Goal: Task Accomplishment & Management: Manage account settings

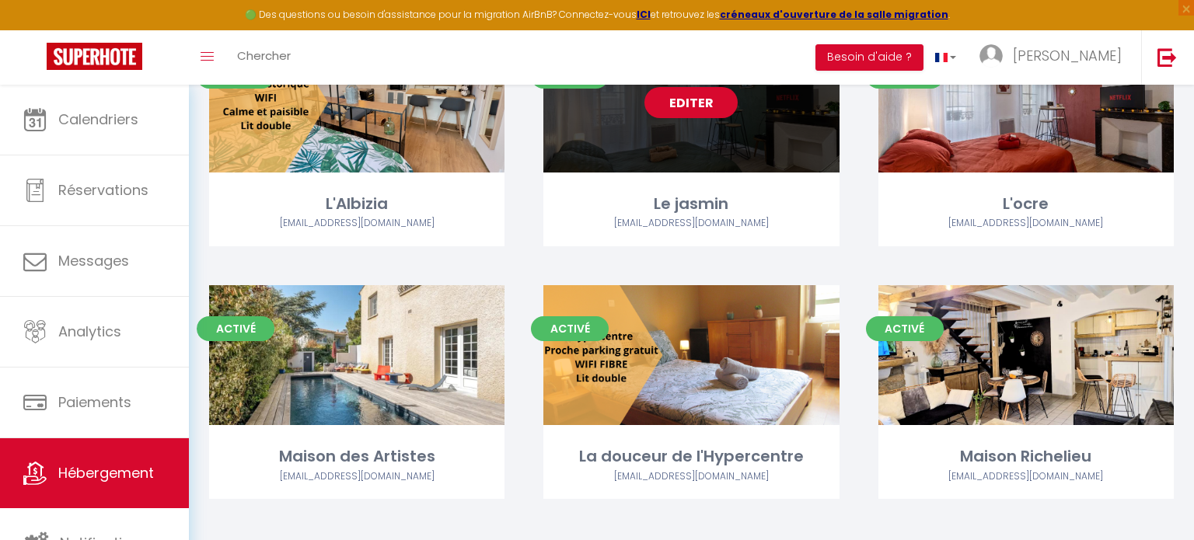
scroll to position [234, 0]
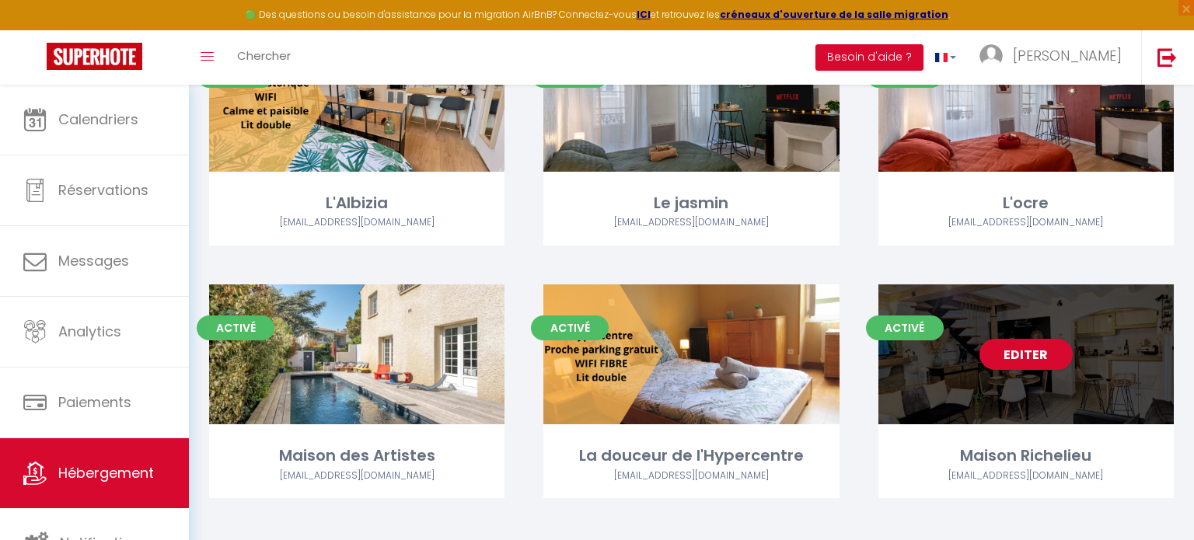
click at [981, 413] on div "Editer" at bounding box center [1026, 355] width 295 height 140
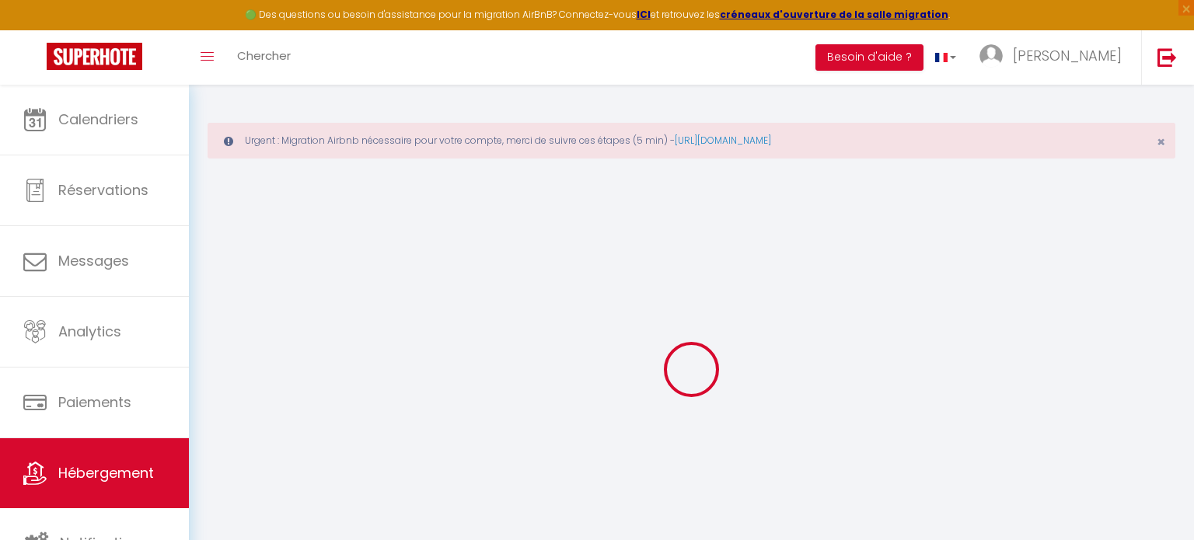
select select "17258-769490421312157046"
select select "+ 15 %"
select select "+ 20 %"
select select "270"
select select "EUR"
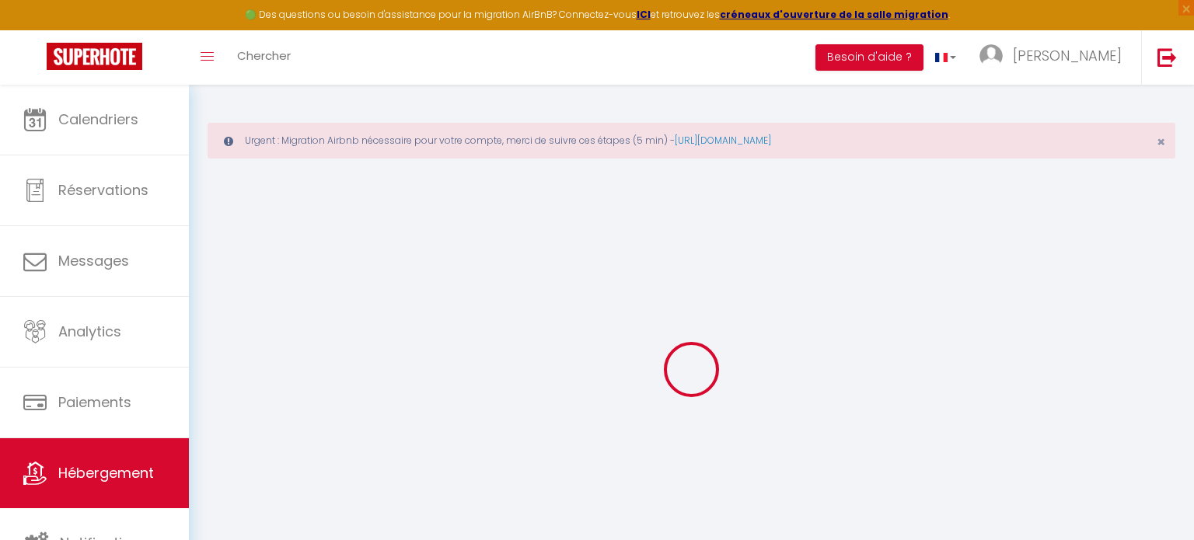
select select
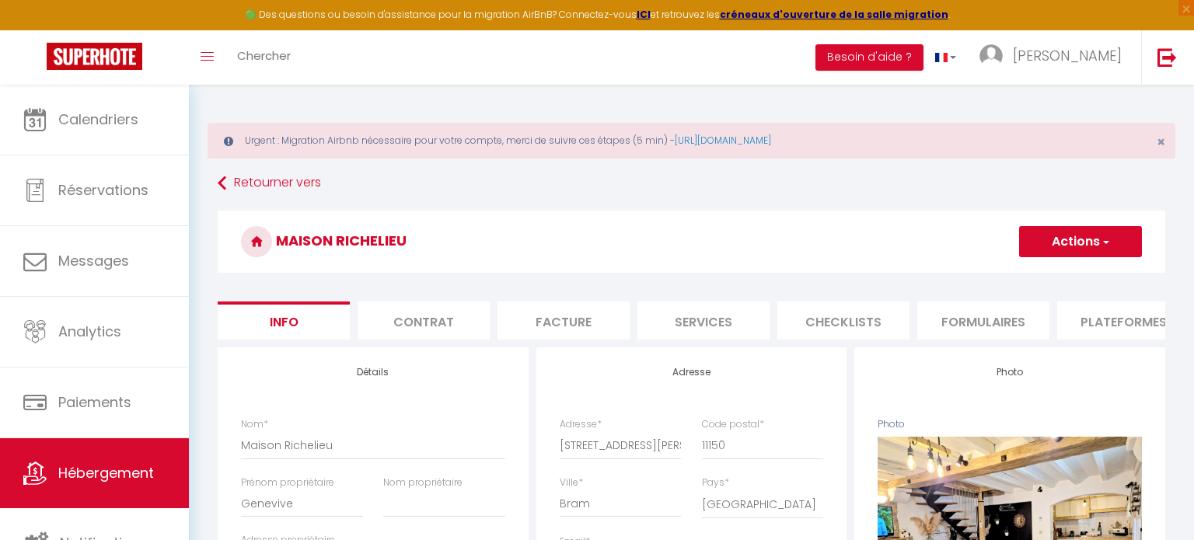
select select
checkbox input "false"
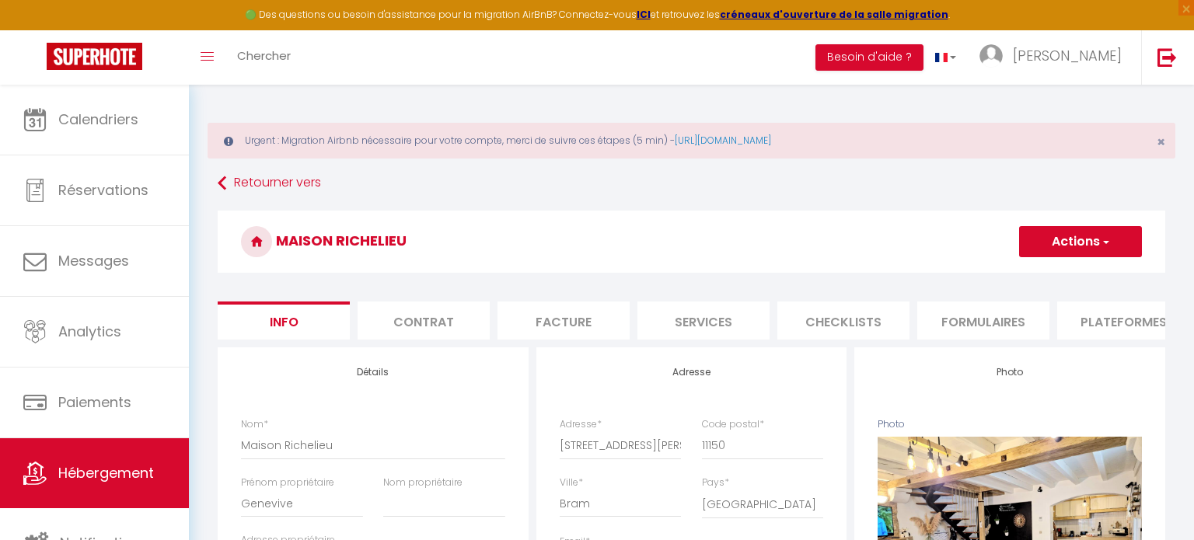
click at [1154, 327] on li "Plateformes" at bounding box center [1123, 321] width 132 height 38
select select
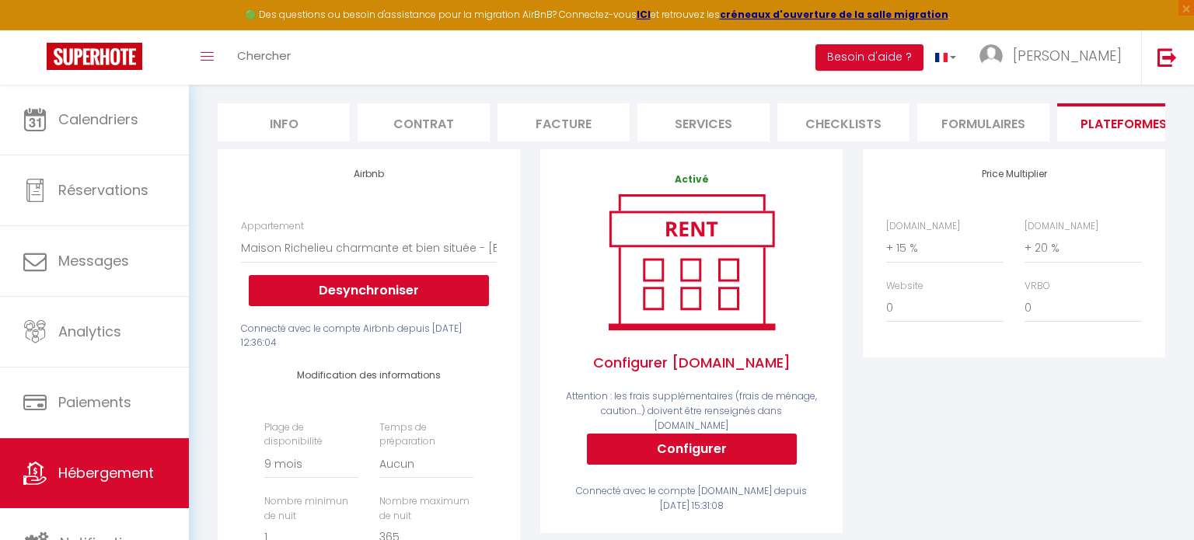
scroll to position [209, 0]
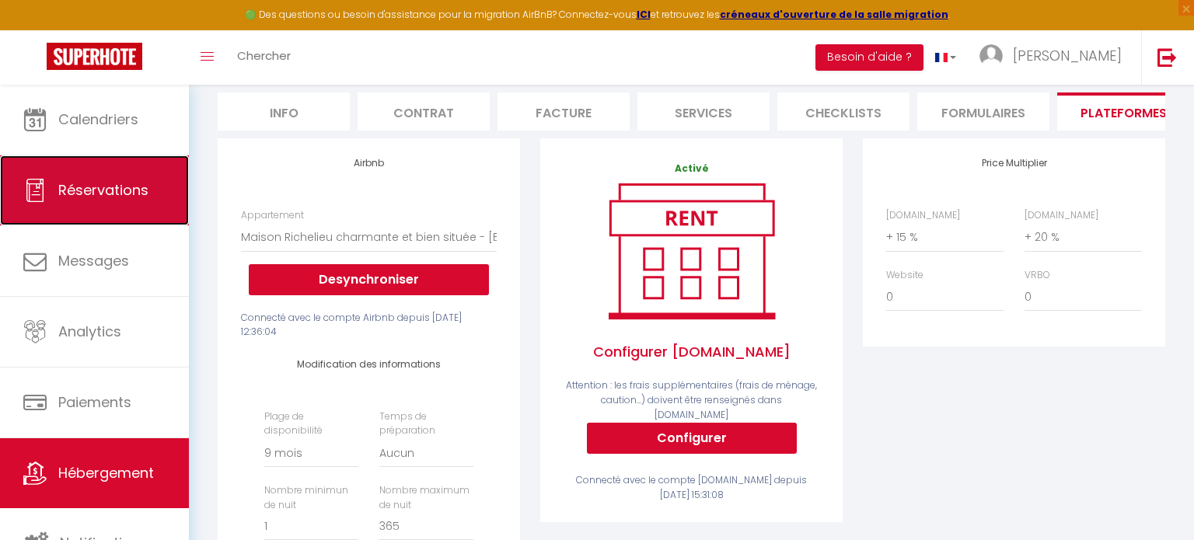
click at [129, 184] on span "Réservations" at bounding box center [103, 189] width 90 height 19
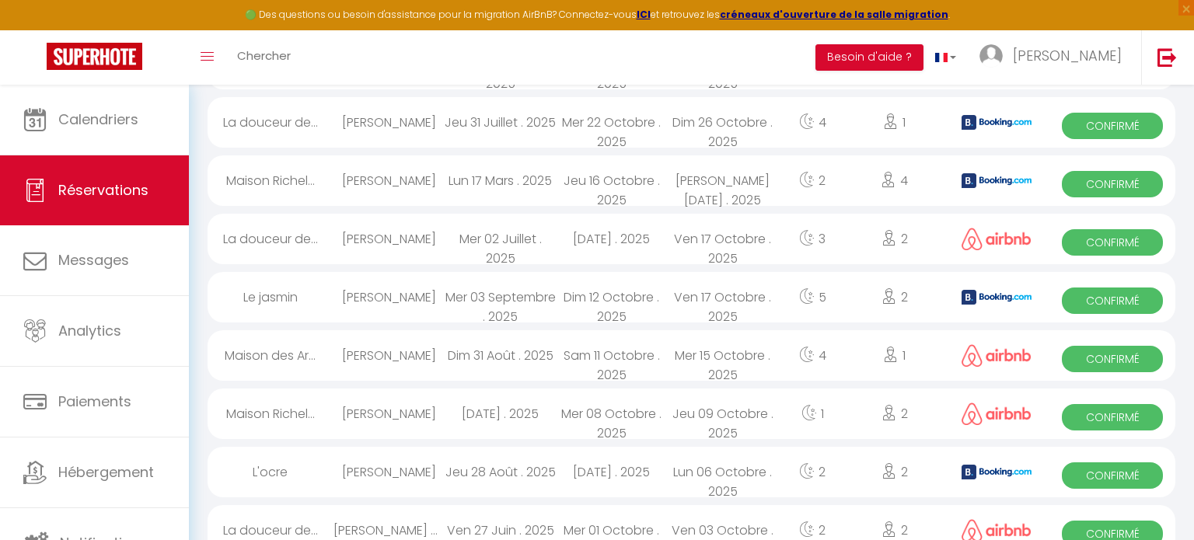
scroll to position [1082, 0]
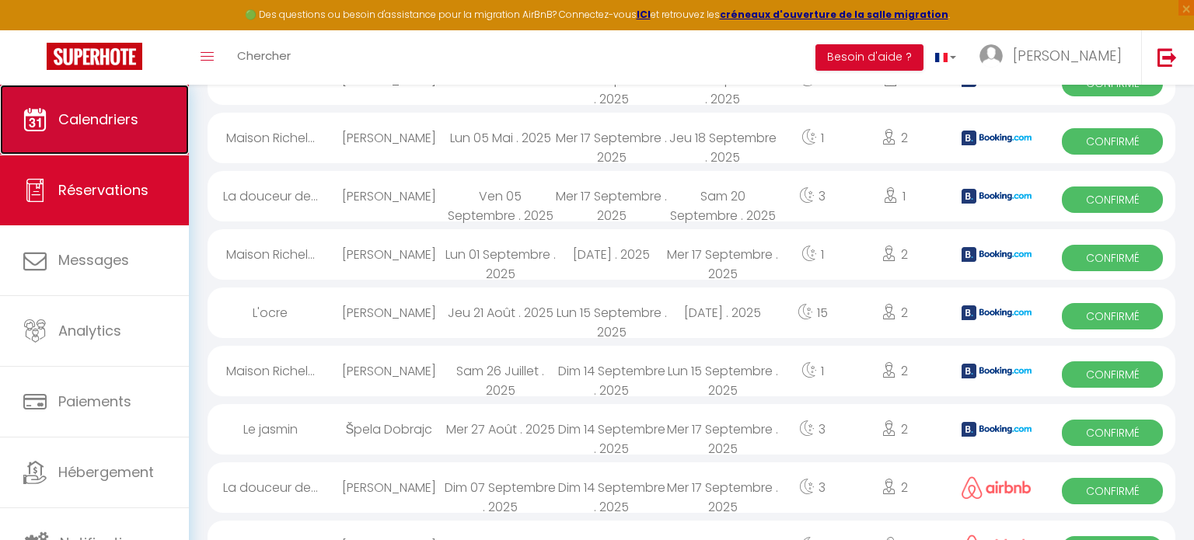
click at [128, 138] on link "Calendriers" at bounding box center [94, 120] width 189 height 70
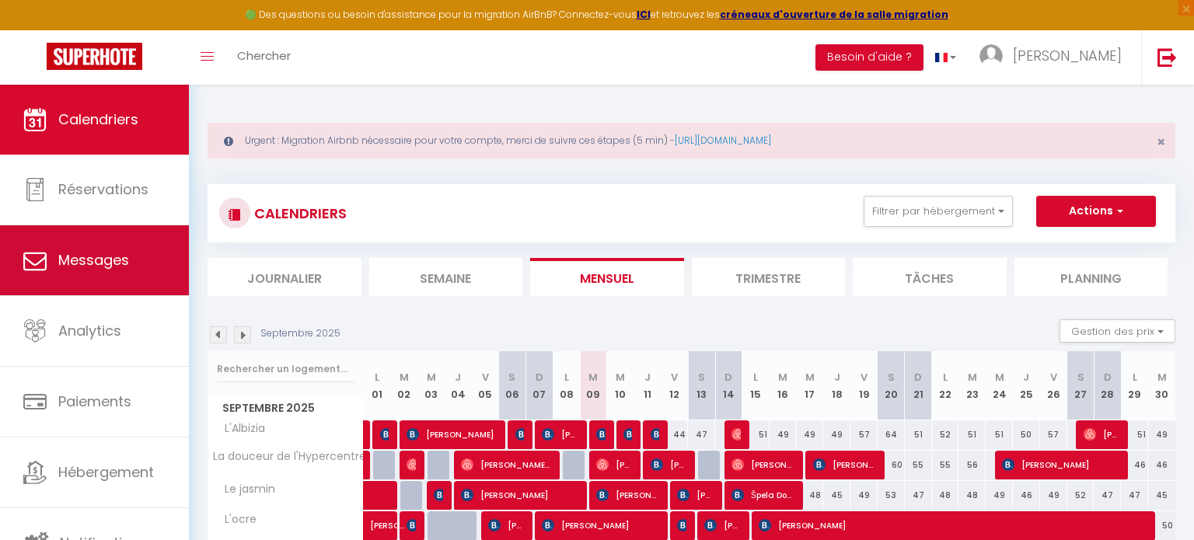
scroll to position [5, 0]
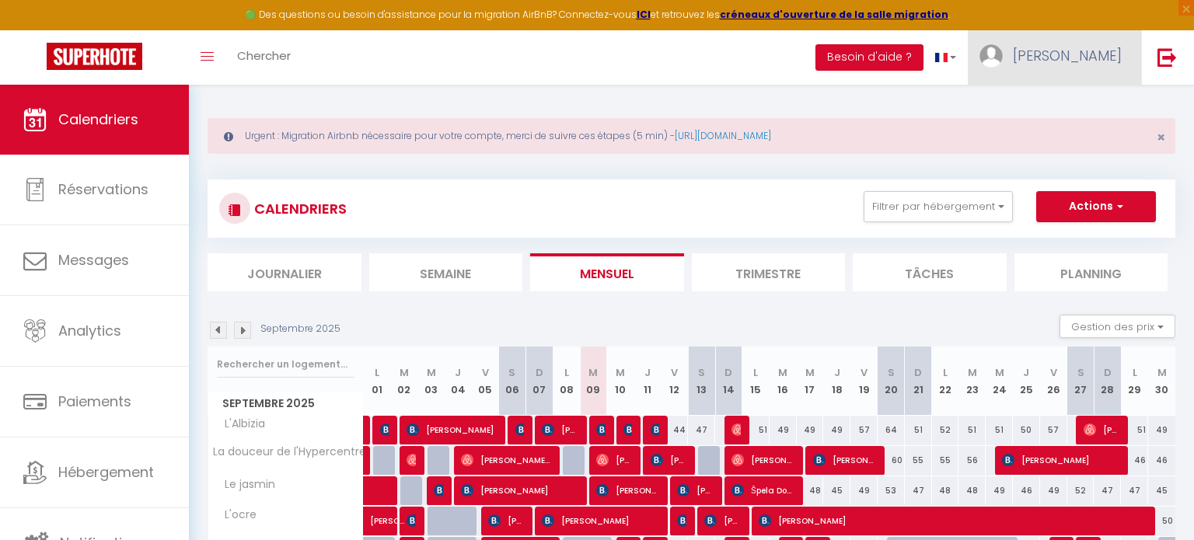
click at [1068, 62] on link "[PERSON_NAME]" at bounding box center [1054, 57] width 173 height 54
click at [1067, 133] on link "Équipe" at bounding box center [1079, 136] width 115 height 26
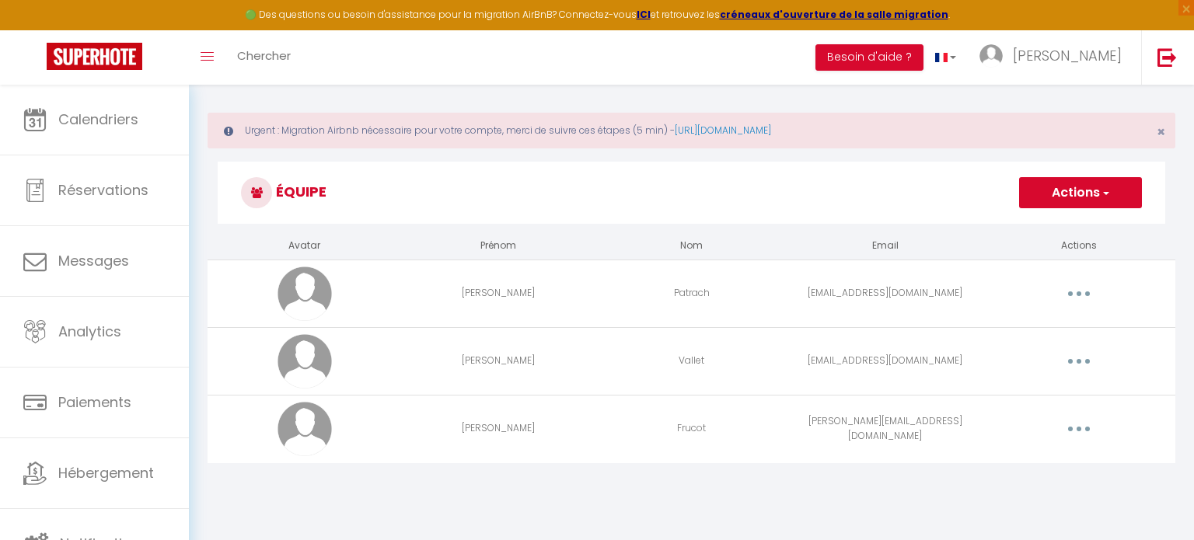
scroll to position [16, 0]
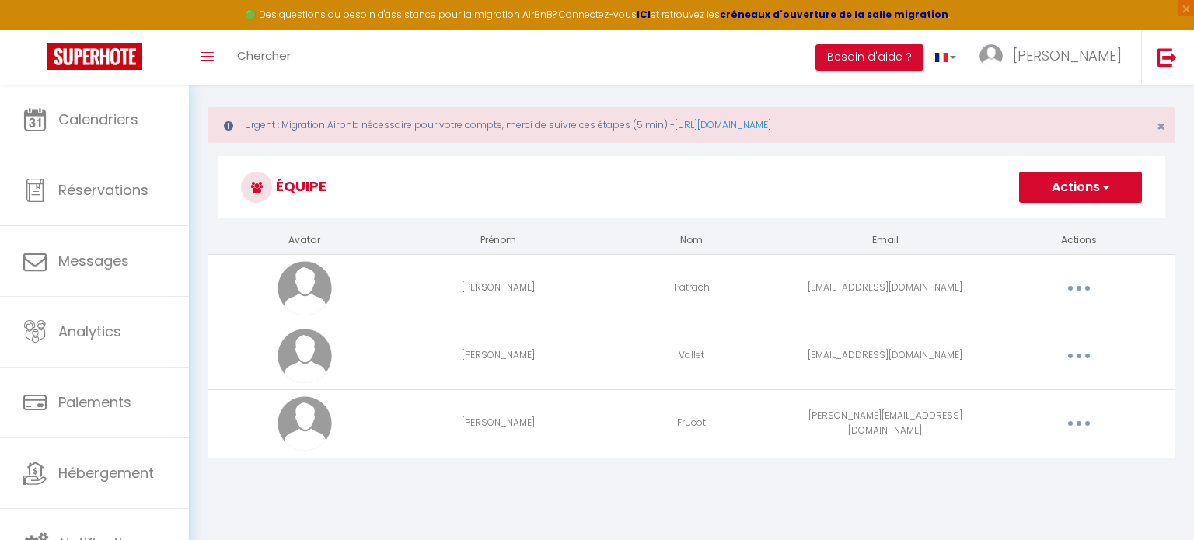
click at [1080, 345] on button "button" at bounding box center [1079, 356] width 44 height 25
click at [1013, 387] on link "Editer" at bounding box center [1038, 392] width 115 height 26
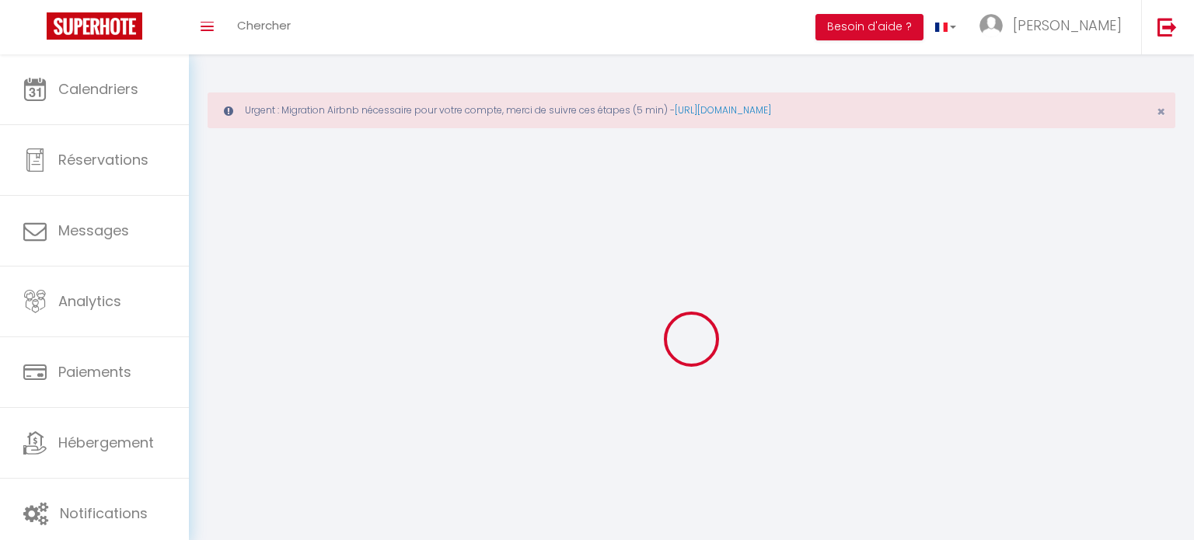
type input "[PERSON_NAME]"
type input "Vallet"
type input "[EMAIL_ADDRESS][DOMAIN_NAME]"
type textarea "[URL][DOMAIN_NAME]"
checkbox input "true"
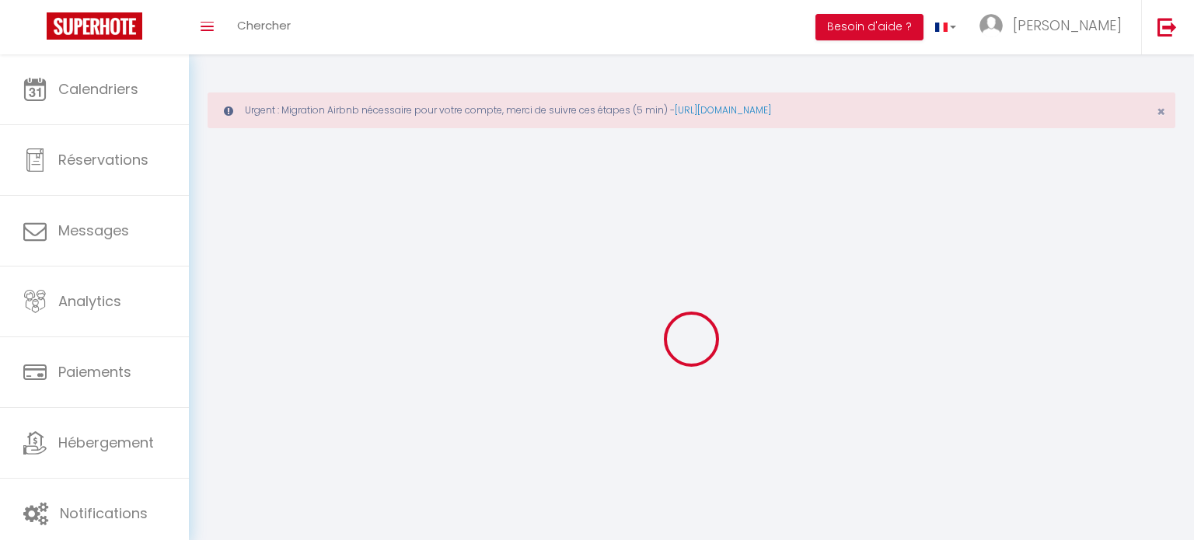
checkbox input "true"
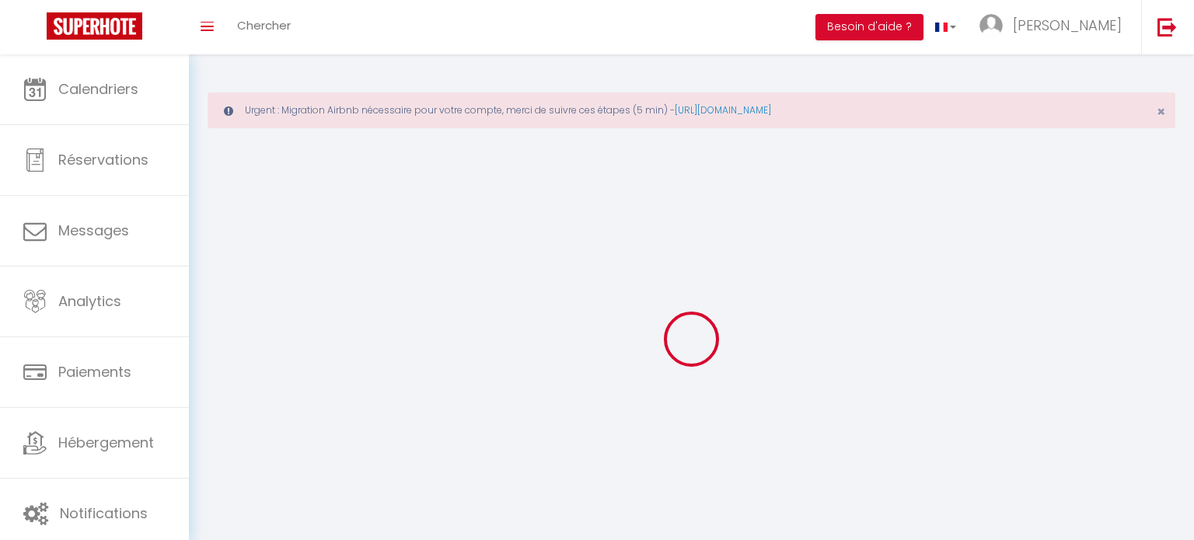
checkbox input "true"
checkbox input "false"
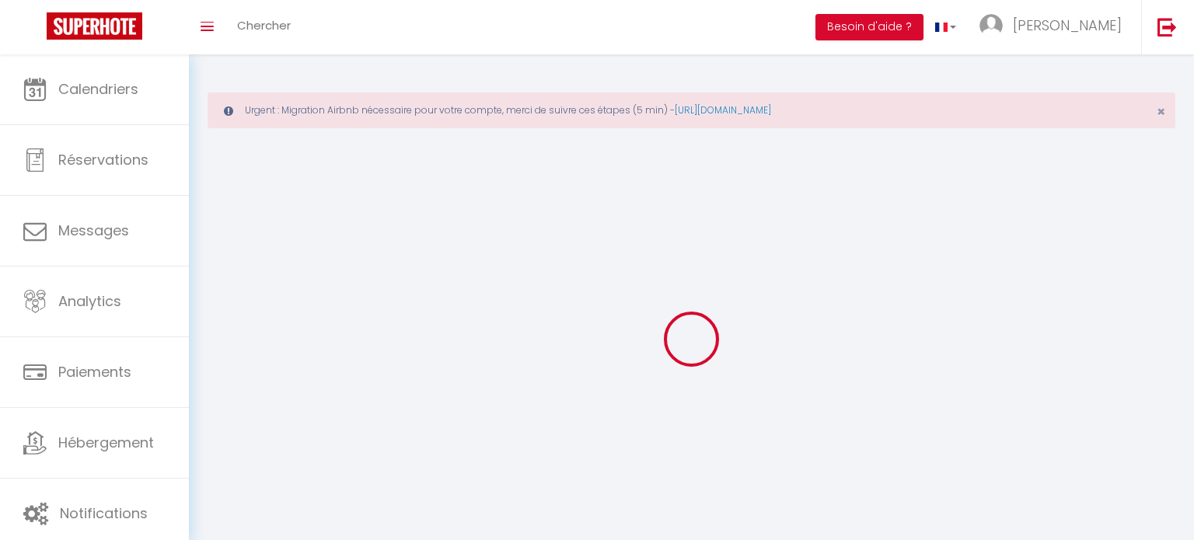
checkbox input "false"
select select
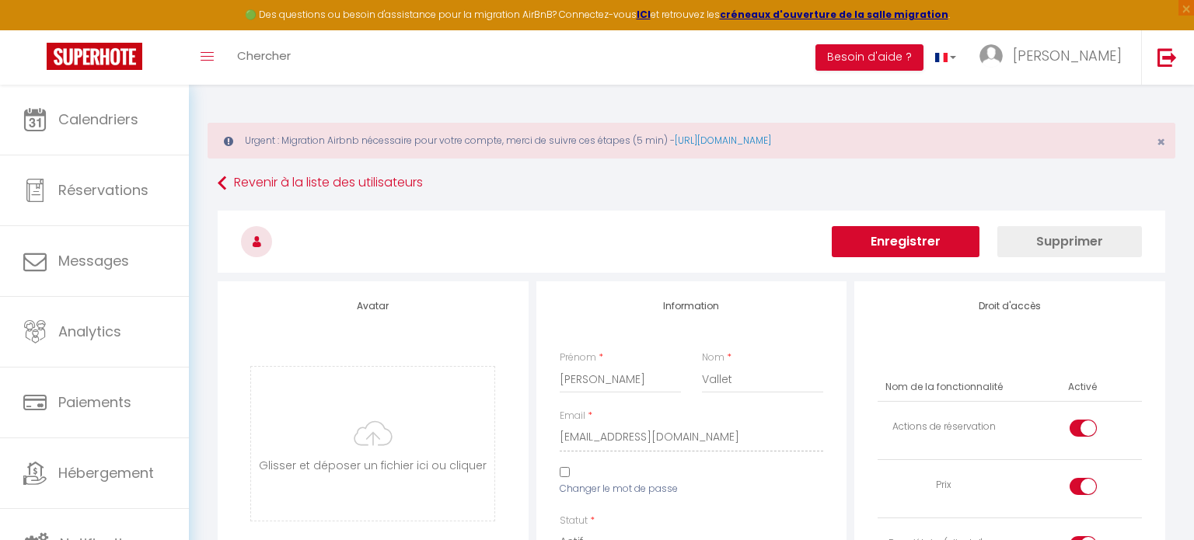
click at [879, 233] on button "Enregistrer" at bounding box center [906, 241] width 148 height 31
